Goal: Navigation & Orientation: Find specific page/section

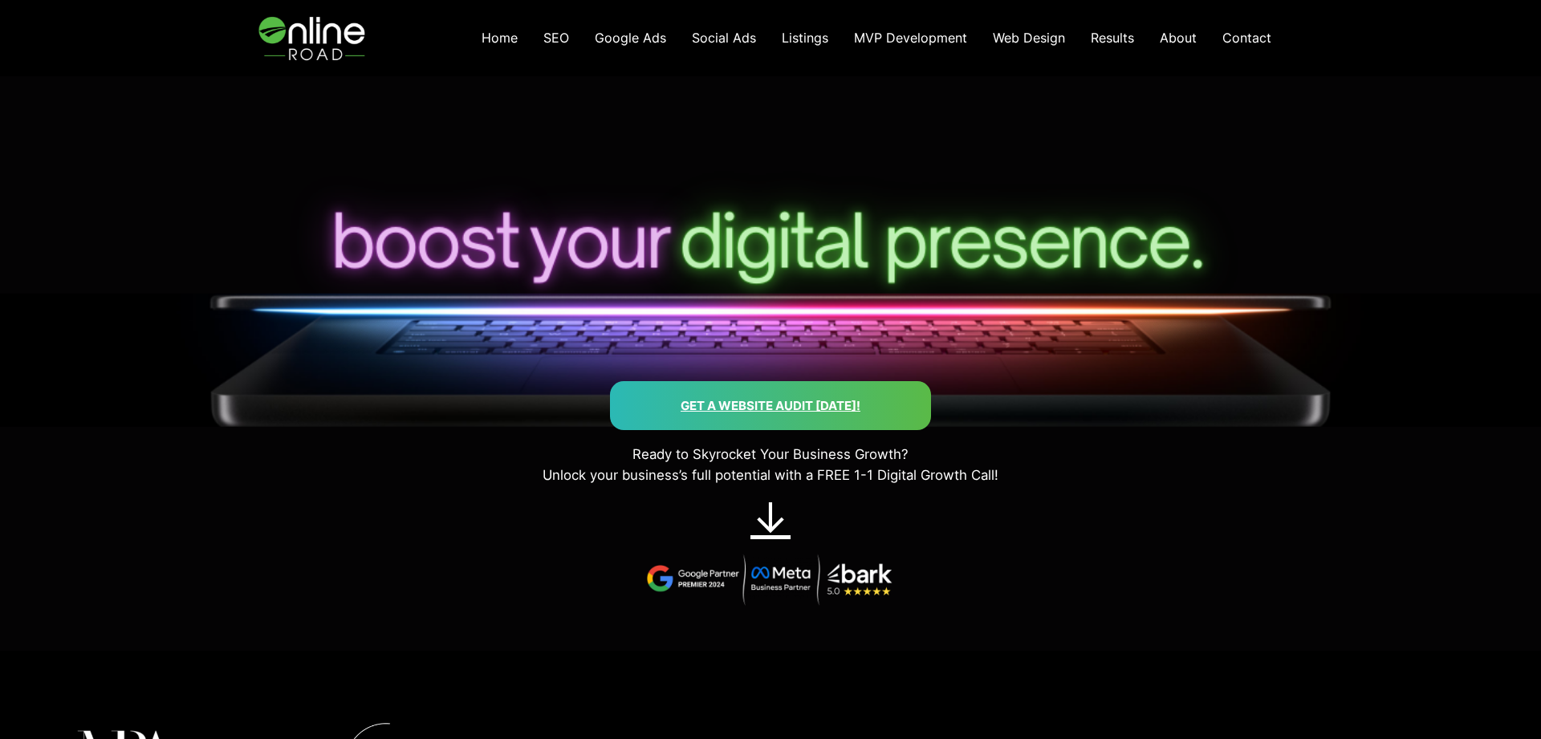
click at [1168, 37] on span "About" at bounding box center [1177, 38] width 37 height 16
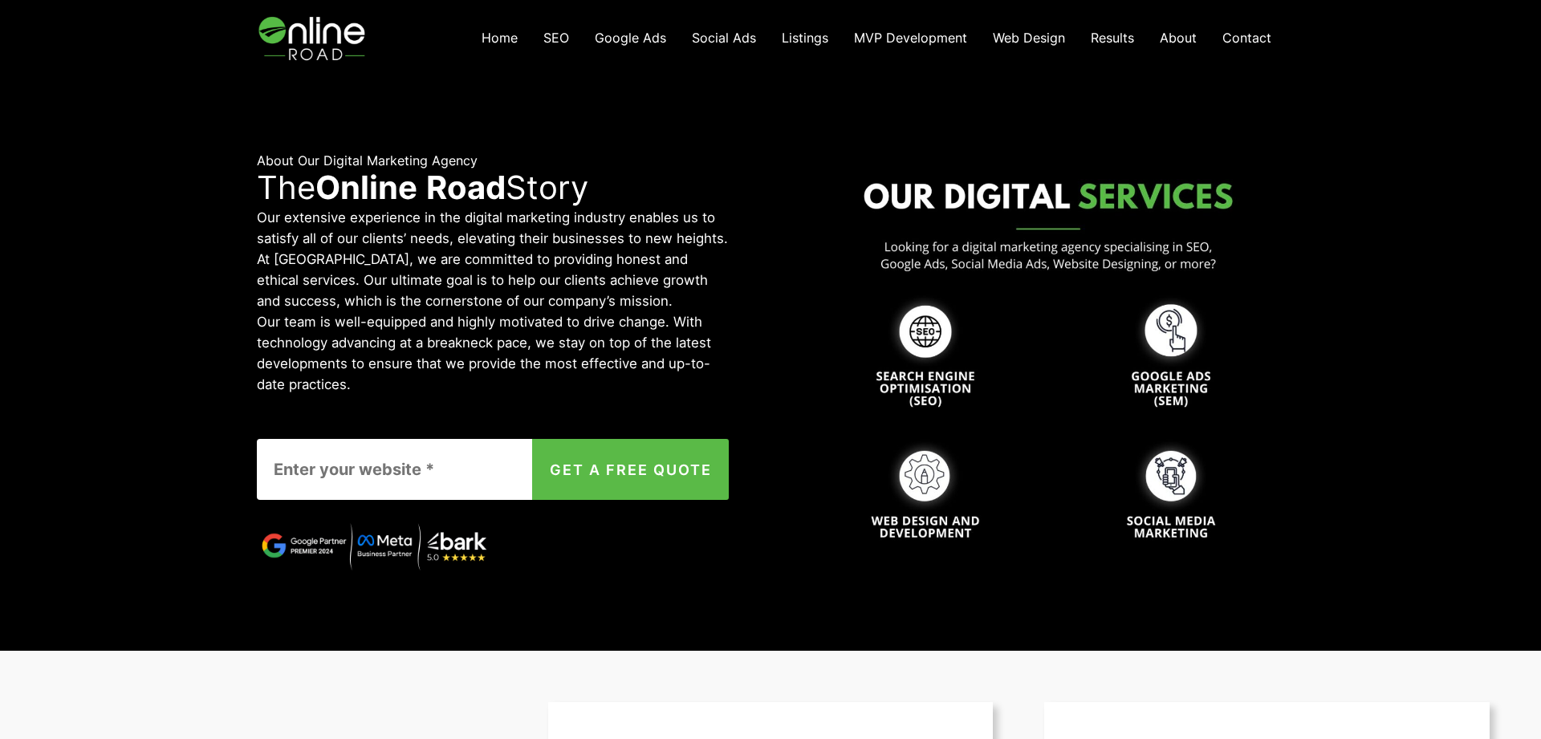
click at [1250, 34] on span "Contact" at bounding box center [1246, 38] width 49 height 16
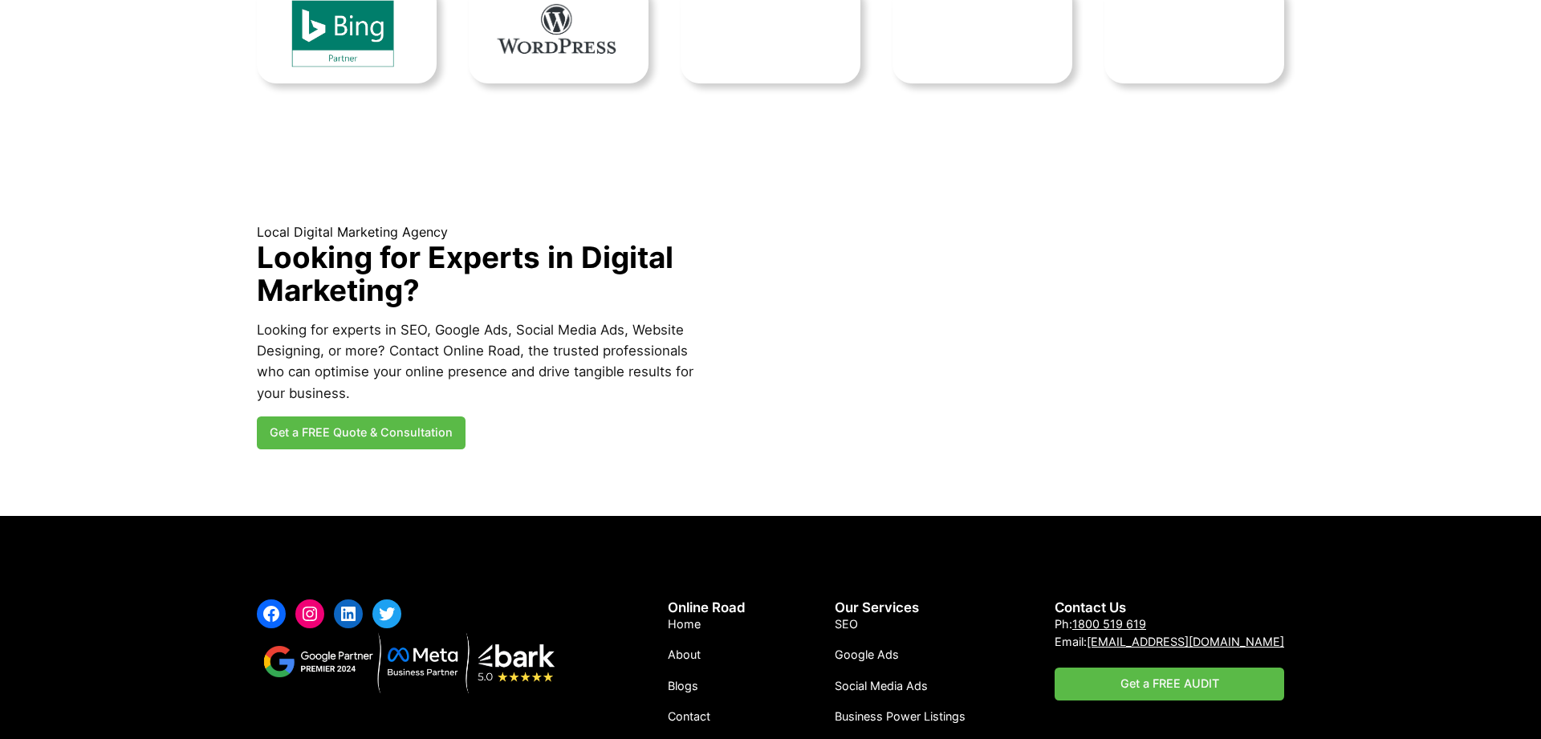
scroll to position [1768, 0]
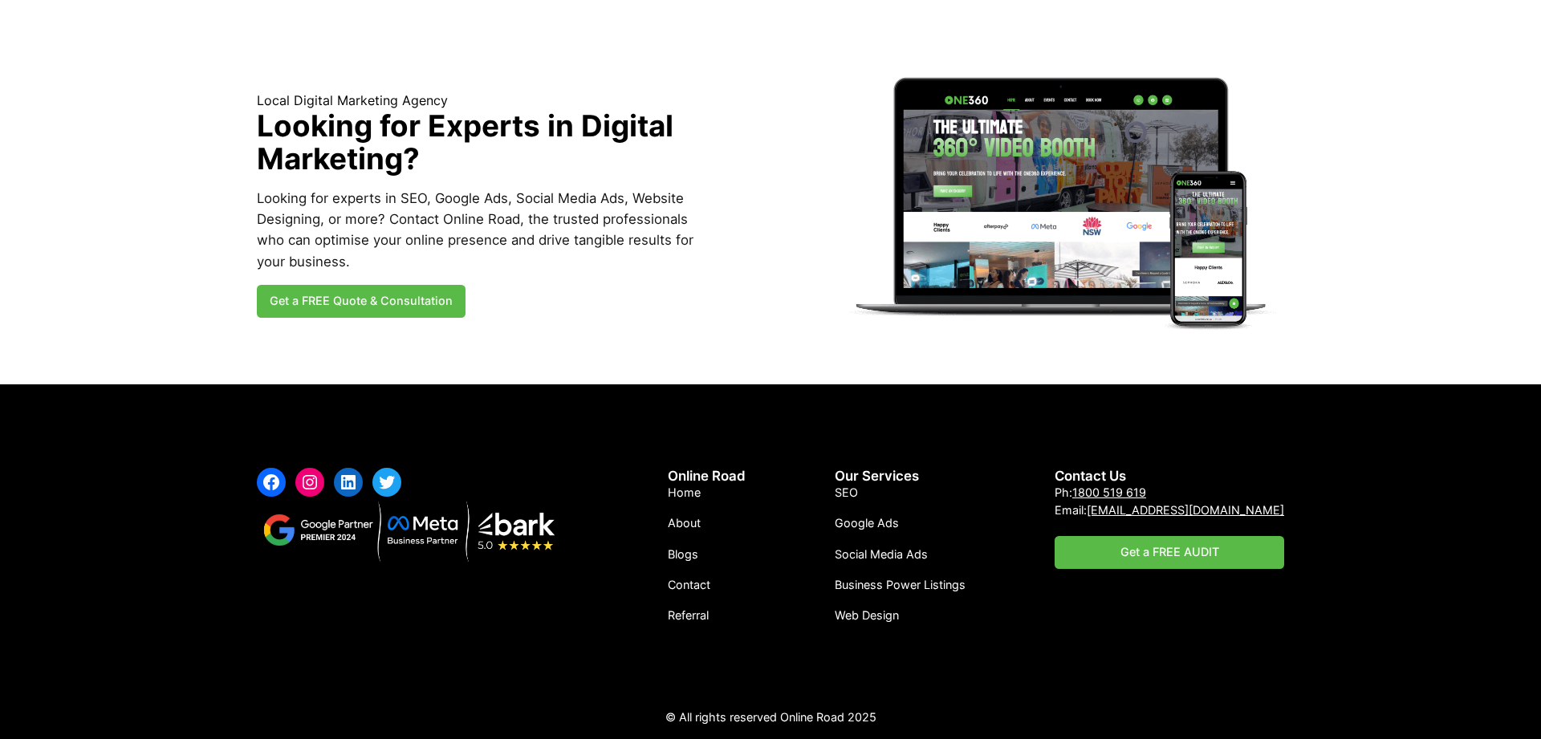
click at [697, 522] on span "About" at bounding box center [684, 523] width 33 height 14
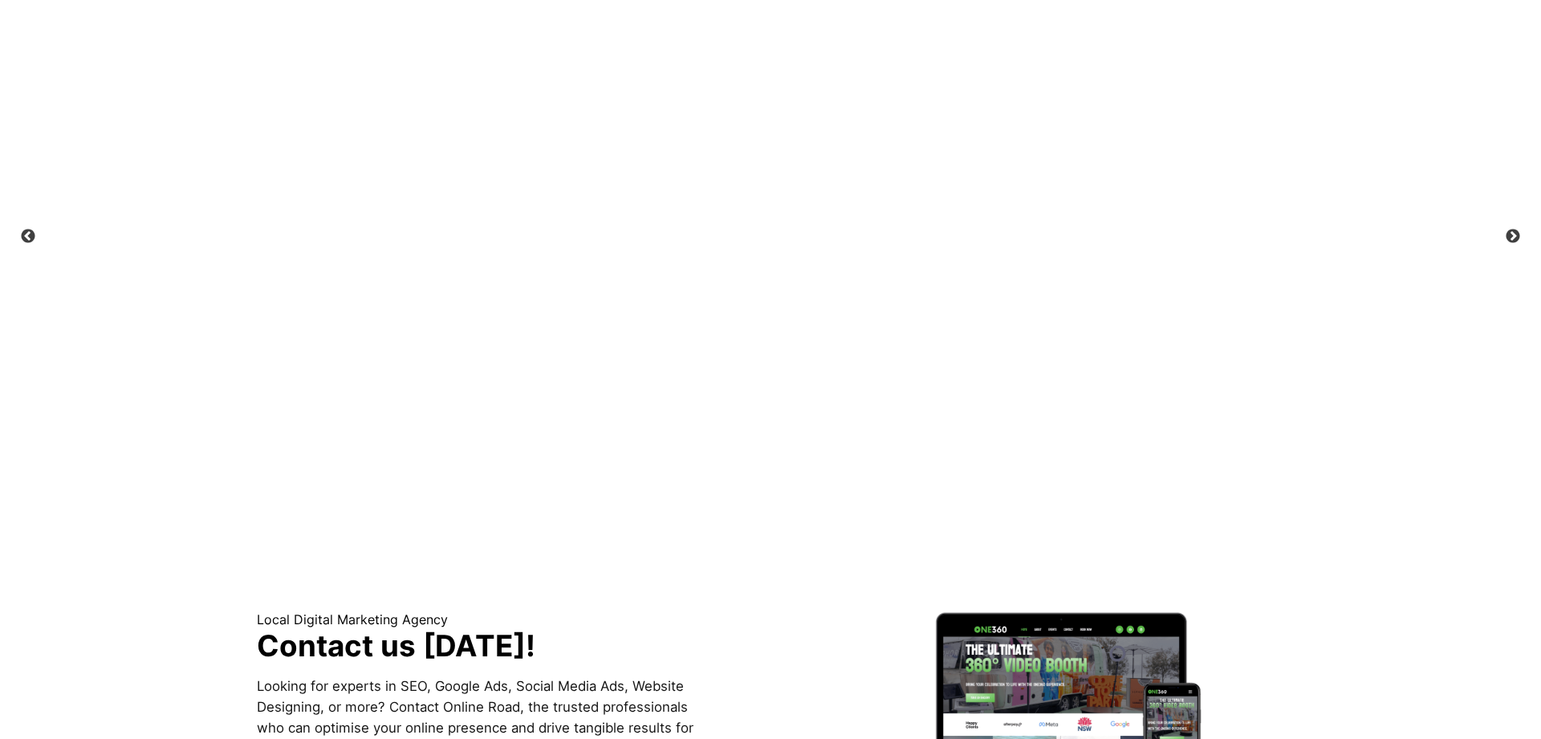
scroll to position [2292, 0]
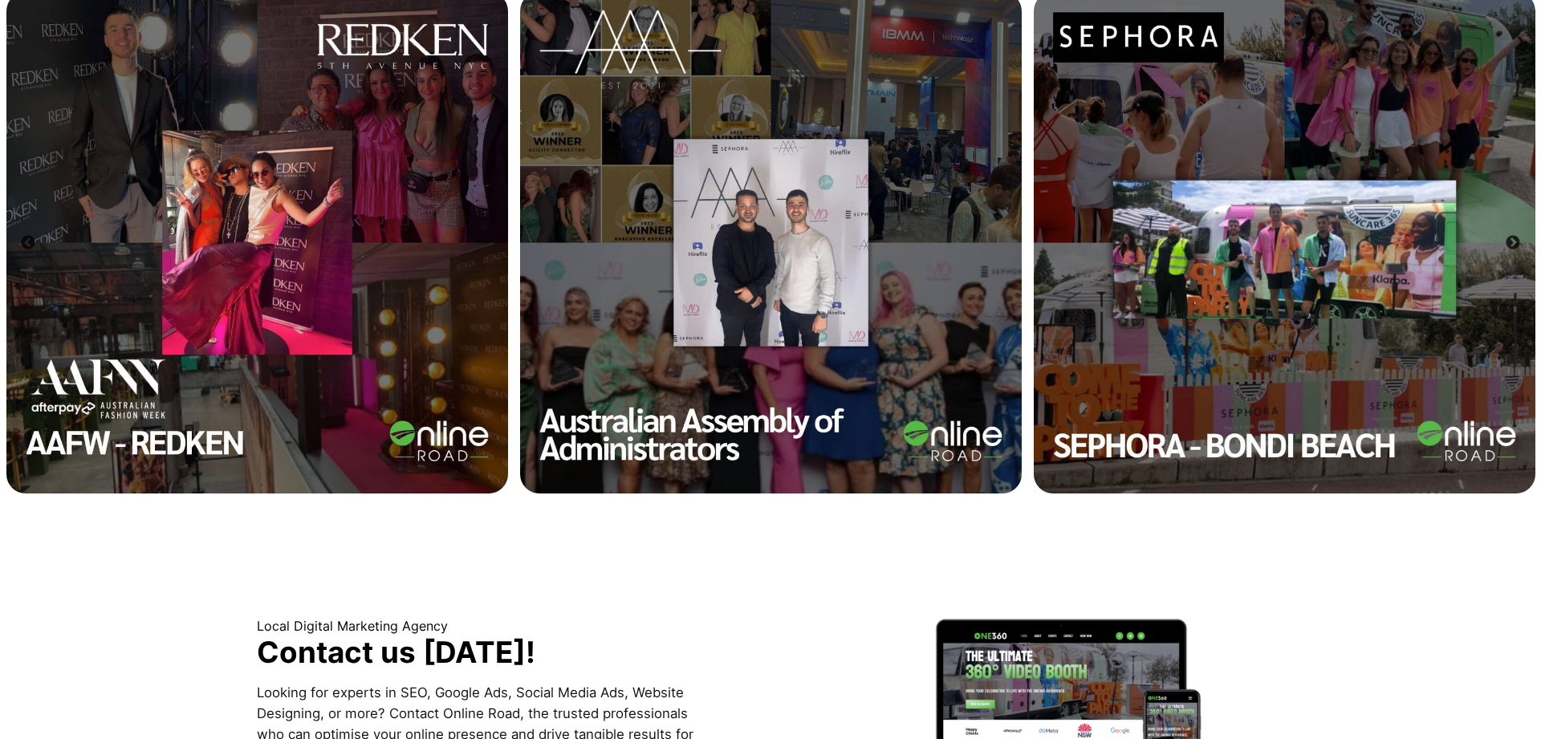
click at [1286, 273] on img at bounding box center [1283, 242] width 501 height 501
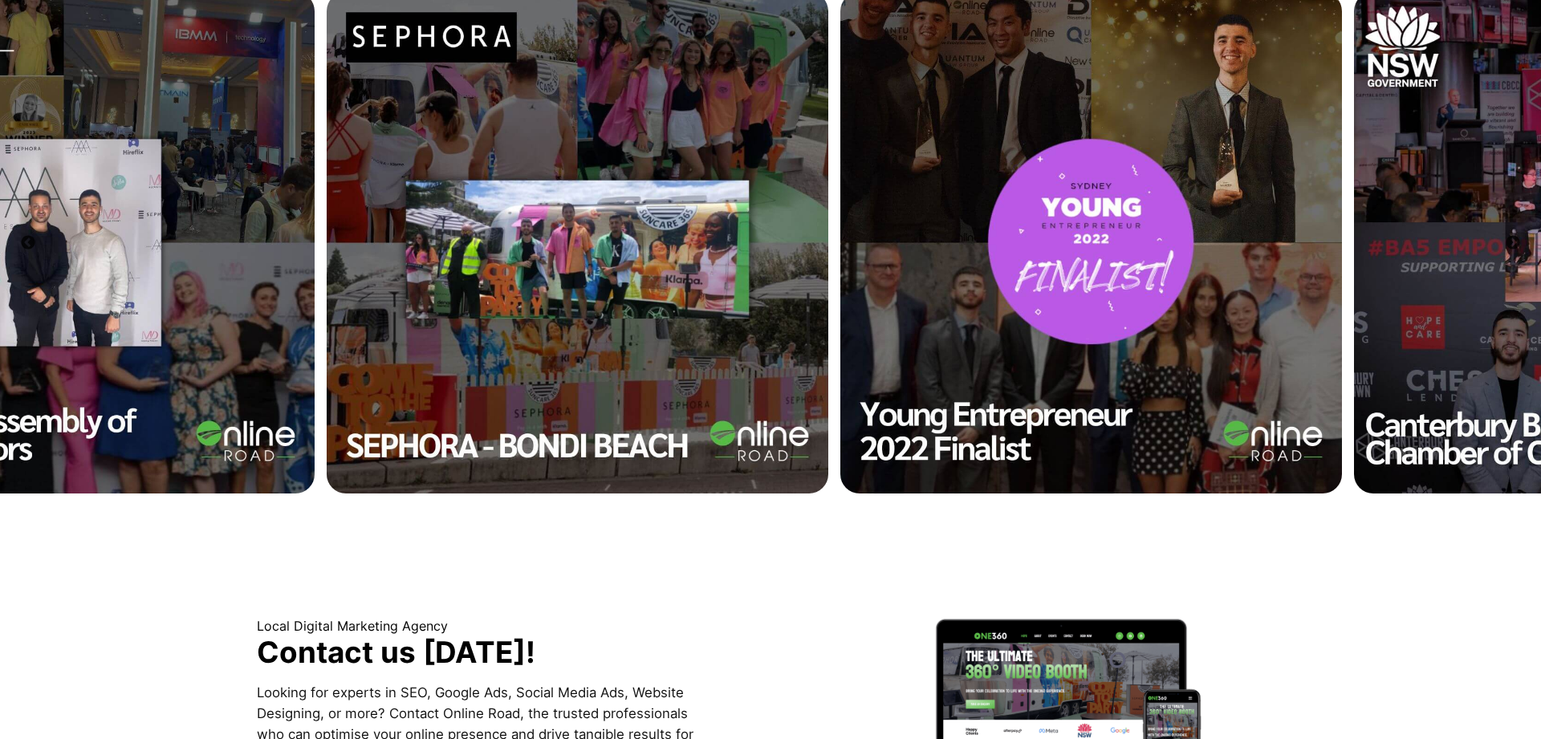
drag, startPoint x: 1308, startPoint y: 327, endPoint x: 598, endPoint y: 316, distance: 710.2
click at [598, 316] on img at bounding box center [577, 242] width 501 height 501
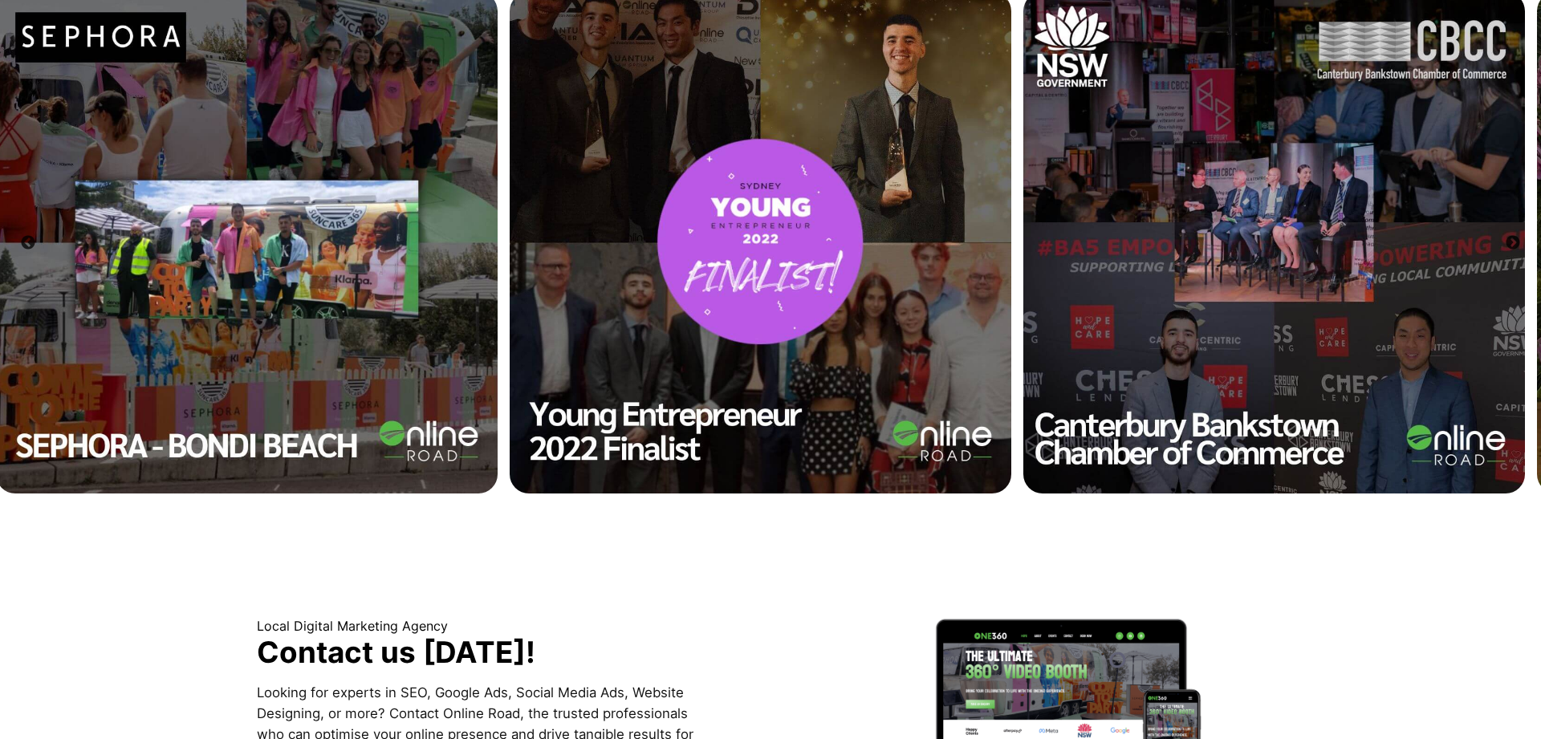
drag, startPoint x: 1435, startPoint y: 293, endPoint x: 832, endPoint y: 280, distance: 602.7
click at [832, 280] on img at bounding box center [760, 242] width 501 height 501
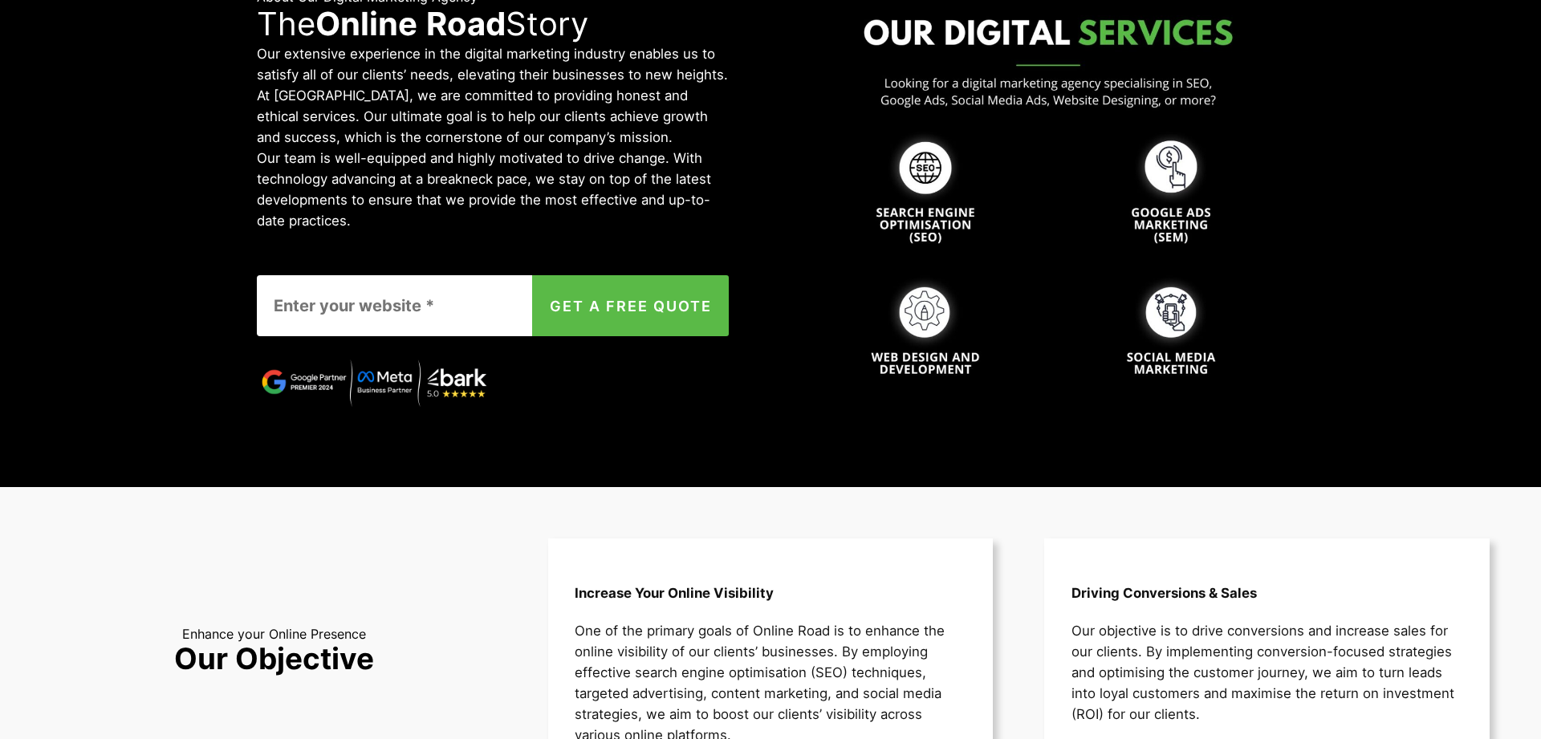
scroll to position [0, 0]
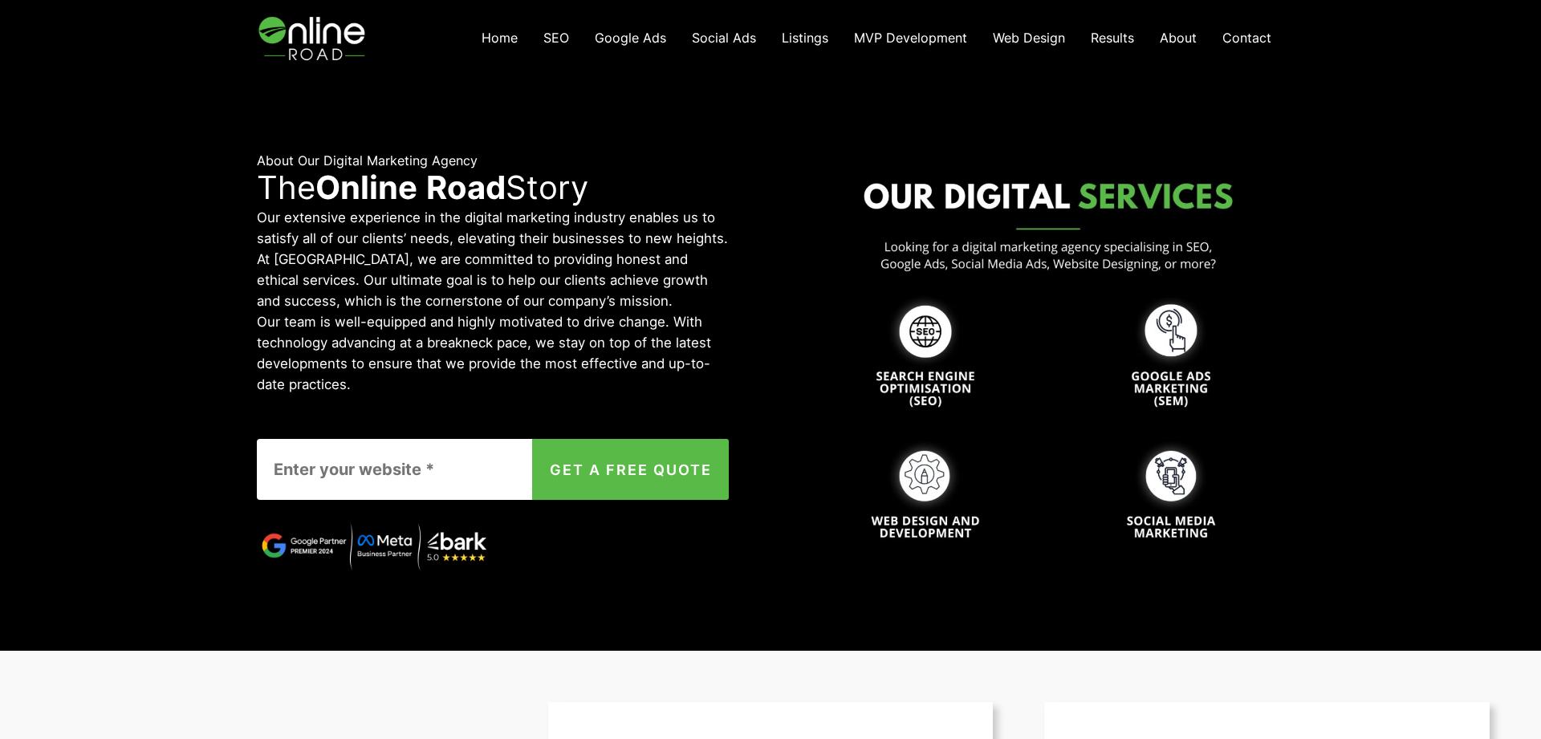
click at [803, 34] on span "Listings" at bounding box center [805, 38] width 47 height 16
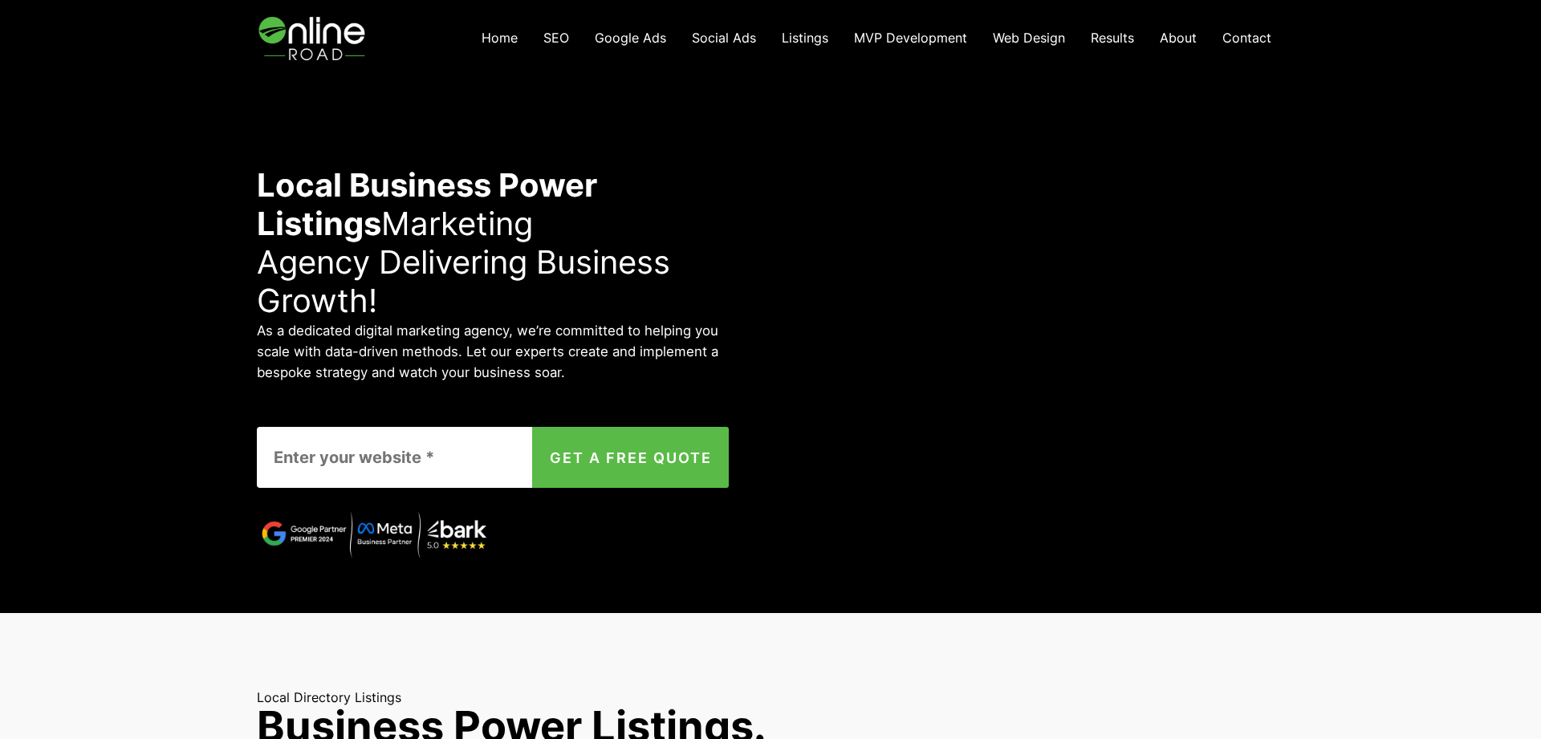
click at [902, 39] on span "MVP Development" at bounding box center [910, 38] width 113 height 16
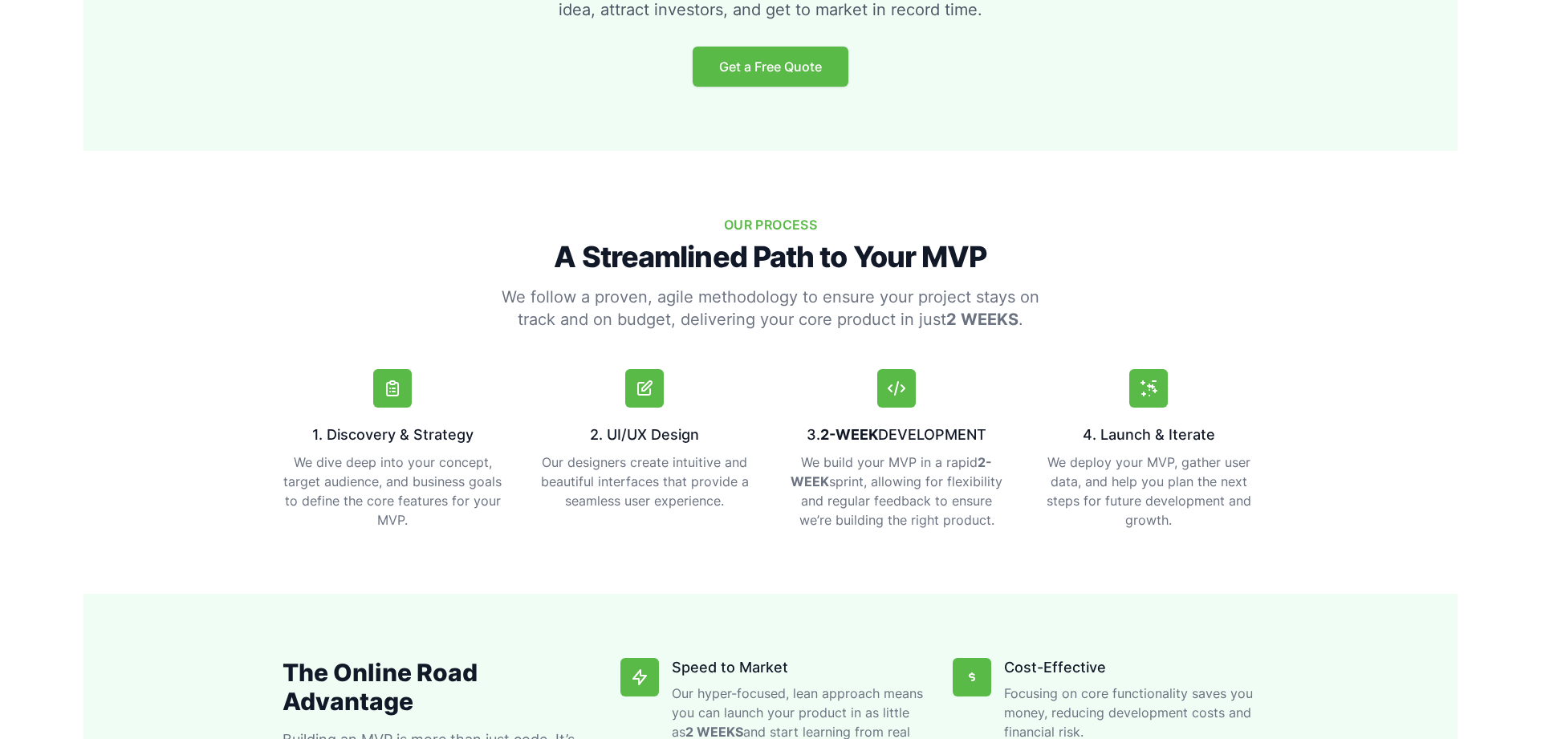
scroll to position [982, 0]
